Goal: Find specific page/section: Find specific page/section

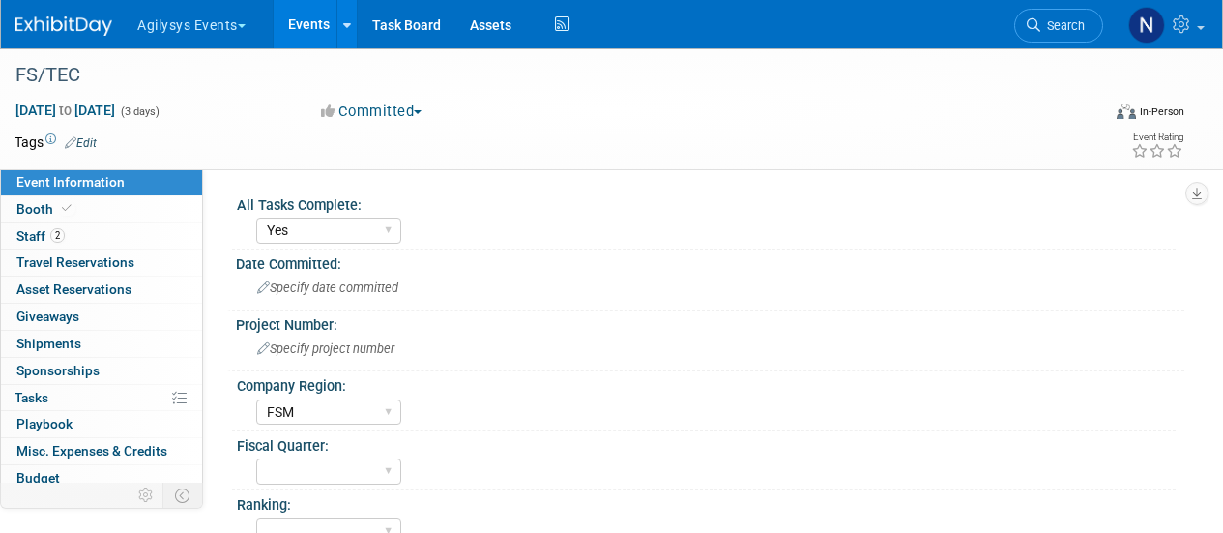
select select "Yes"
select select "FSM"
select select "Yes"
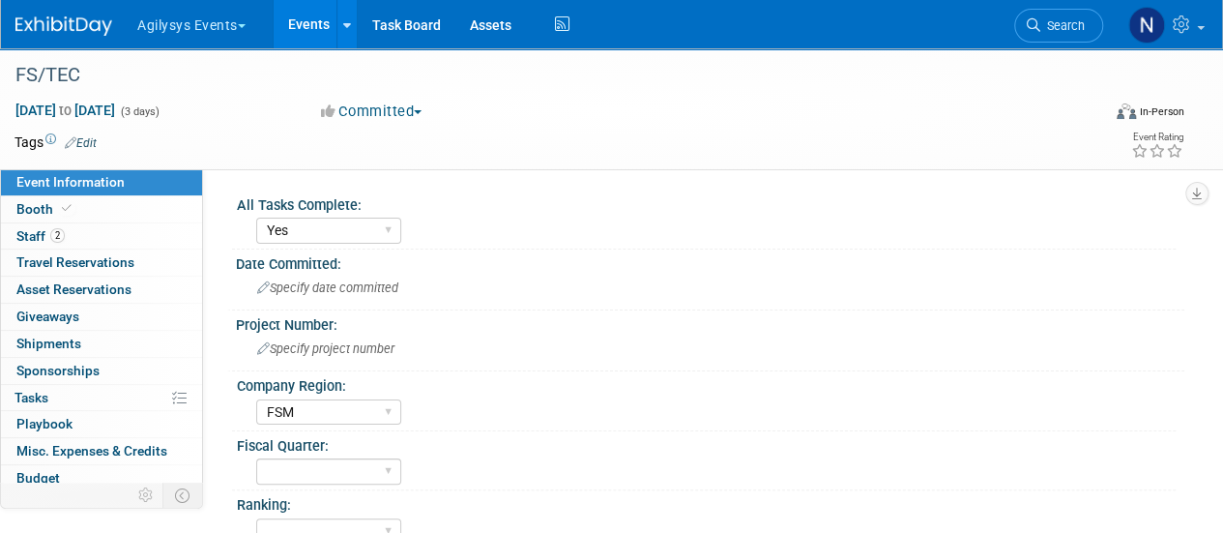
click at [582, 201] on div "All Tasks Complete:" at bounding box center [706, 202] width 938 height 24
click at [101, 47] on div "Agilysys Events Choose Workspace: Agilysys Agilysys Events Events Add Event Bul…" at bounding box center [598, 24] width 1167 height 48
click at [93, 37] on div "Agilysys Events Choose Workspace: Agilysys Agilysys Events Events Add Event Bul…" at bounding box center [598, 24] width 1167 height 48
click at [93, 20] on img at bounding box center [63, 25] width 97 height 19
